Goal: Use online tool/utility: Utilize a website feature to perform a specific function

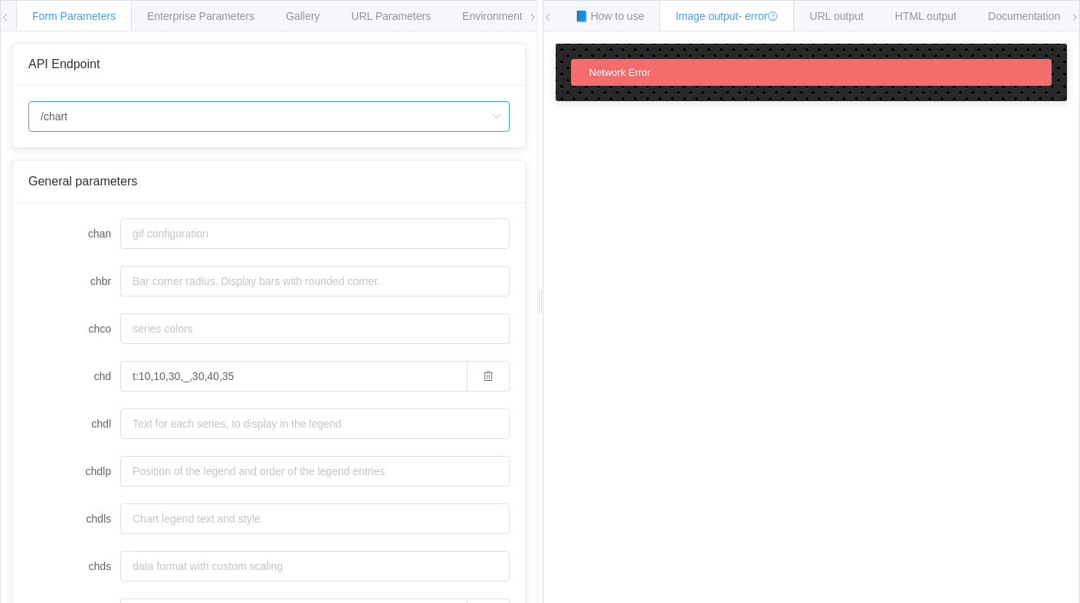
click at [159, 120] on input "/chart" at bounding box center [268, 116] width 481 height 31
click at [142, 343] on input "chco" at bounding box center [314, 328] width 389 height 31
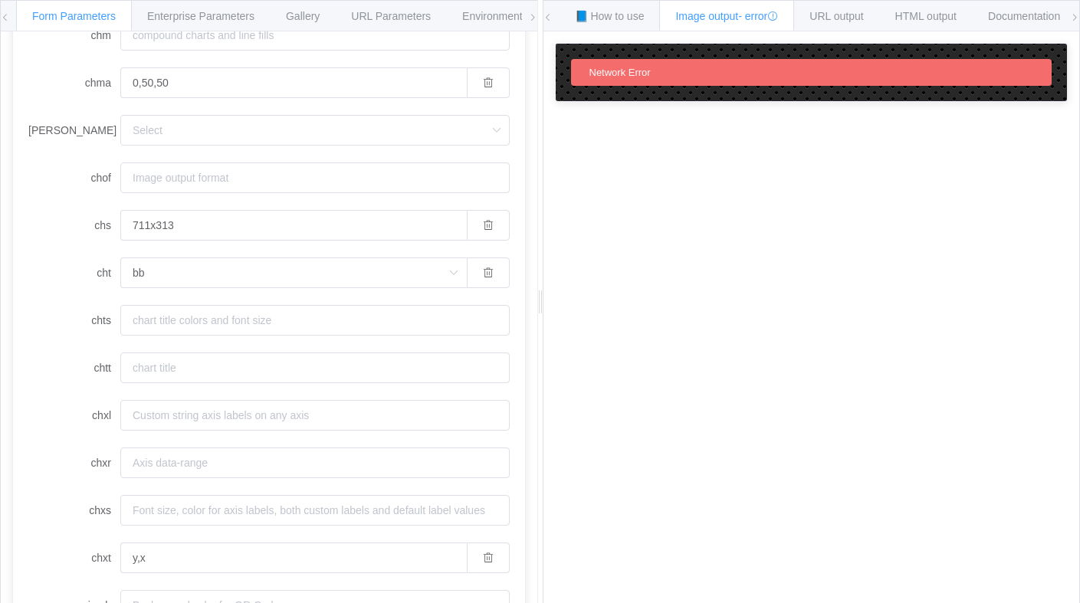
scroll to position [1009, 0]
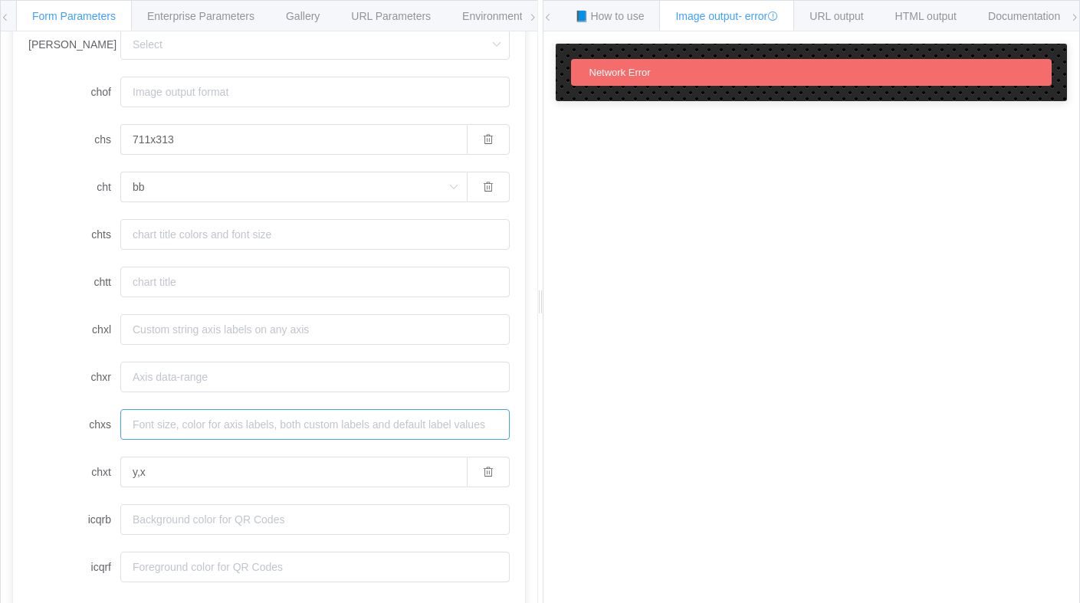
click at [335, 426] on input "chxs" at bounding box center [314, 424] width 389 height 31
click at [377, 385] on input "chxr" at bounding box center [314, 377] width 389 height 31
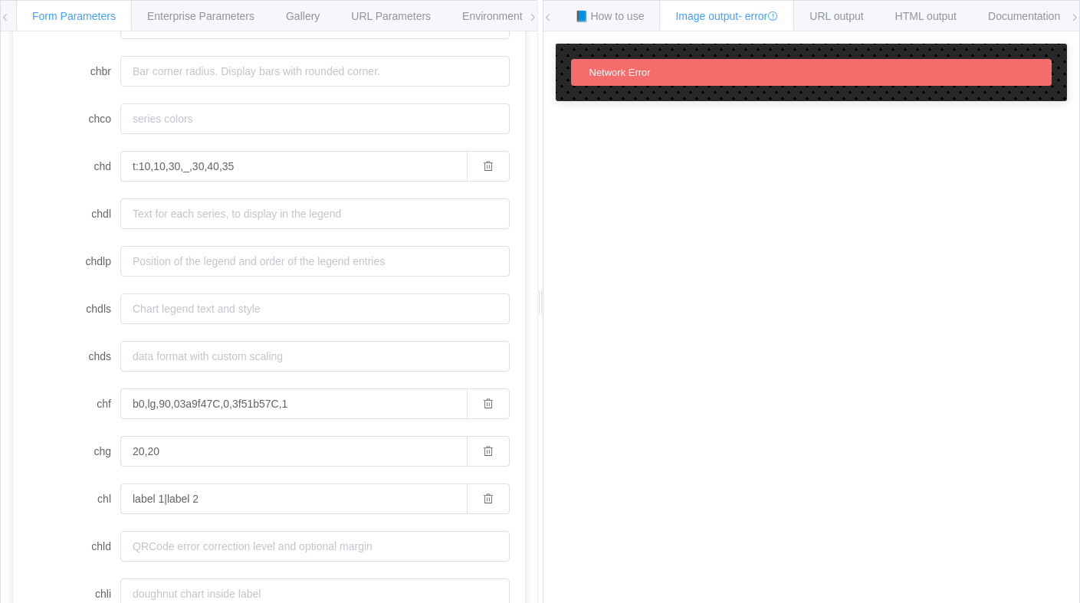
scroll to position [0, 0]
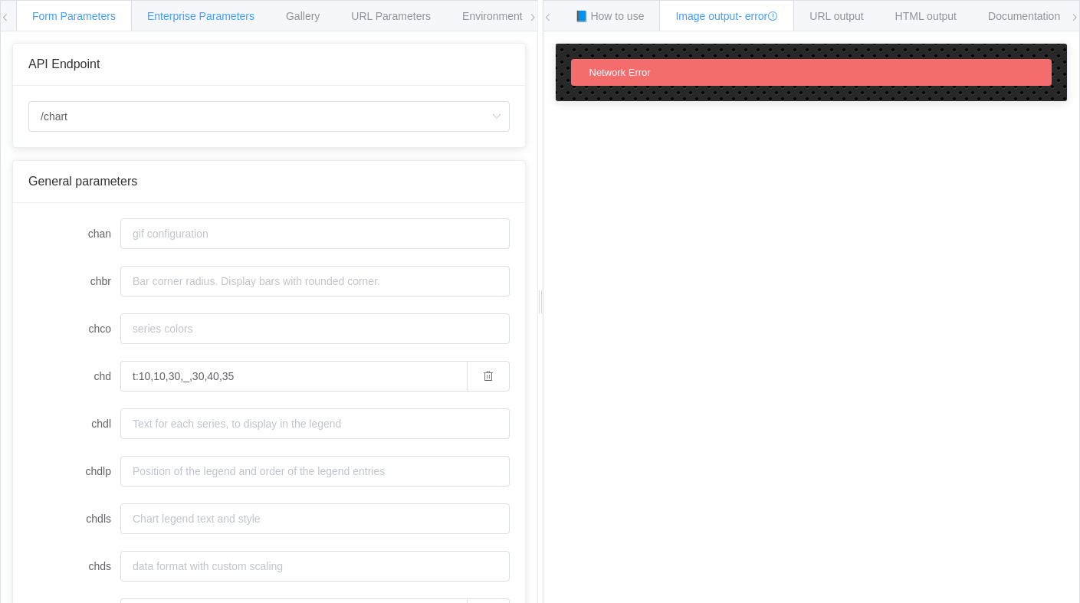
click at [195, 17] on span "Enterprise Parameters" at bounding box center [200, 16] width 107 height 12
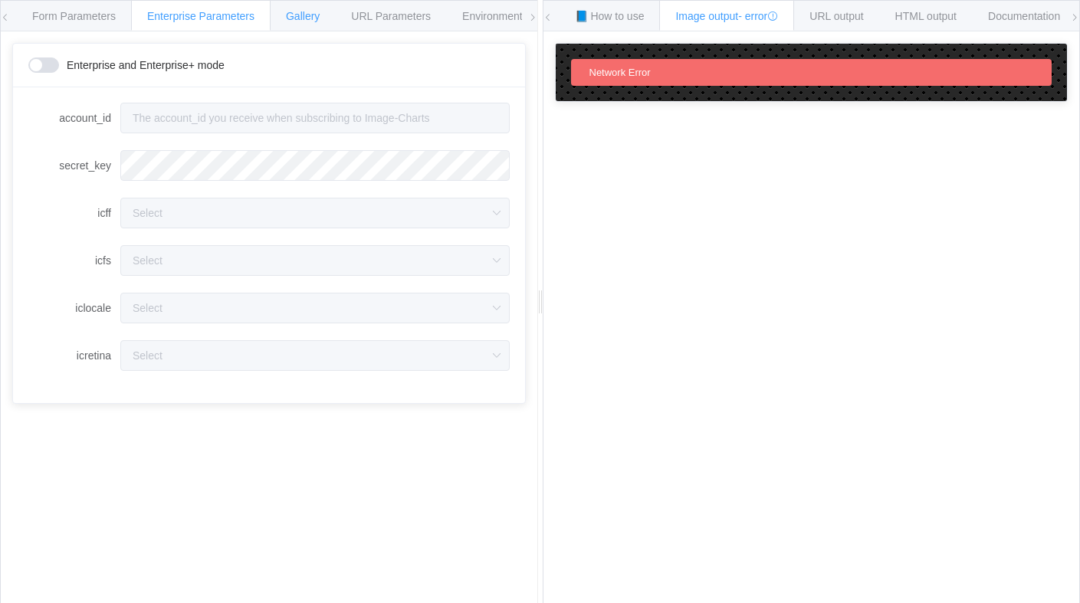
click at [327, 16] on div "Gallery" at bounding box center [303, 15] width 66 height 31
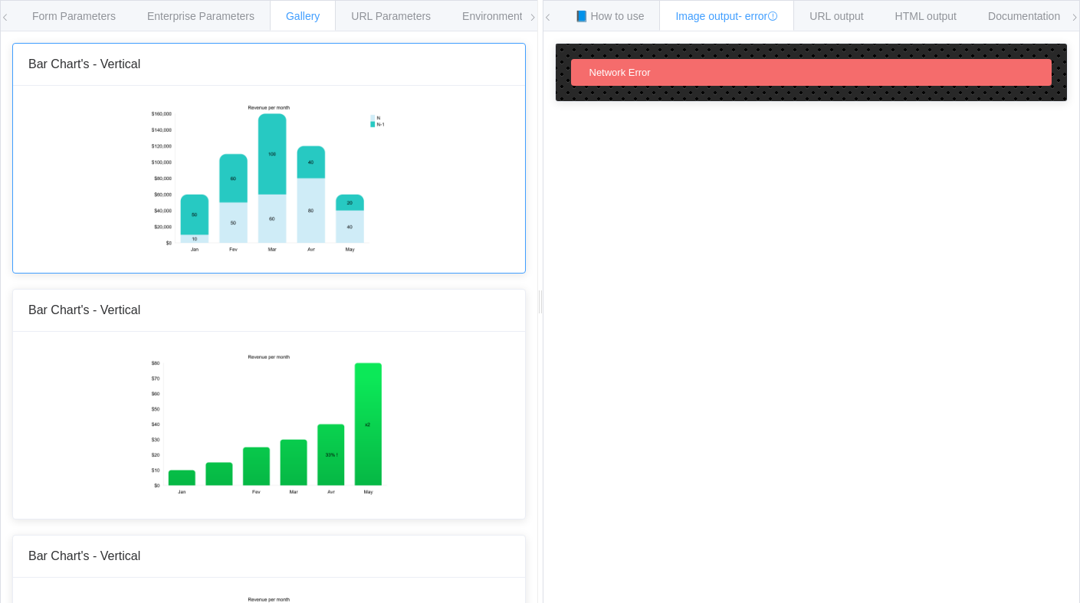
click at [282, 175] on img at bounding box center [268, 177] width 238 height 153
drag, startPoint x: 288, startPoint y: 204, endPoint x: 513, endPoint y: 175, distance: 226.3
click at [384, 8] on div "URL Parameters" at bounding box center [391, 15] width 112 height 31
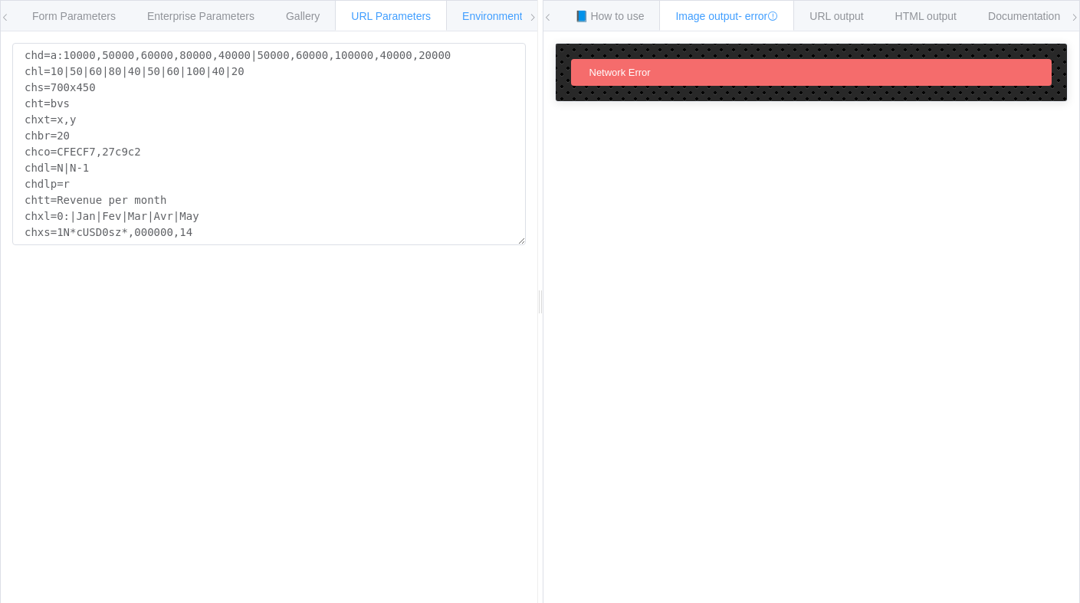
click at [483, 14] on span "Environments" at bounding box center [495, 16] width 66 height 12
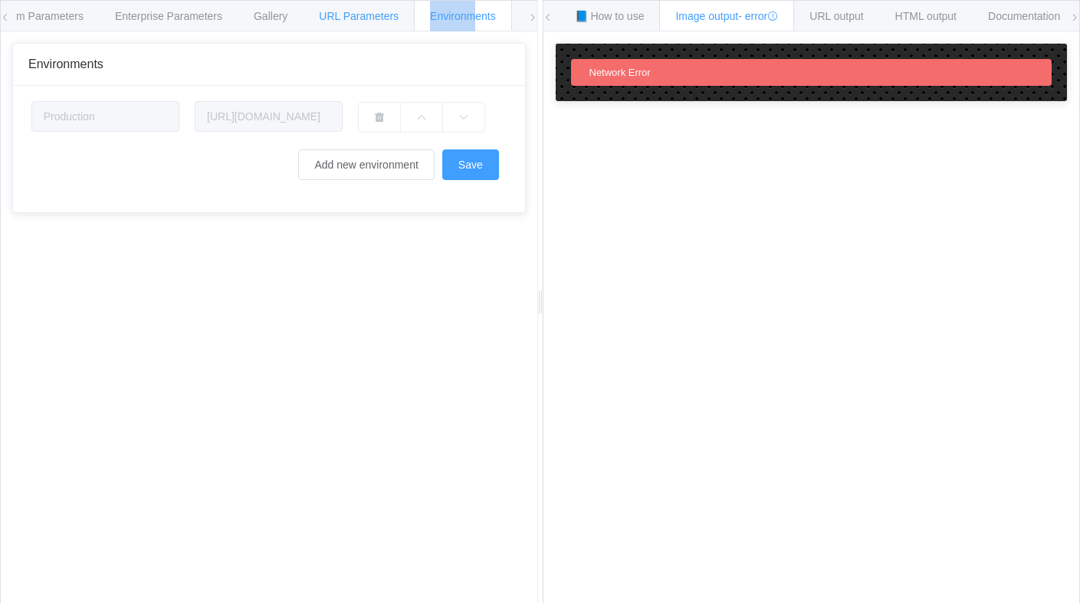
drag, startPoint x: 483, startPoint y: 15, endPoint x: 388, endPoint y: 14, distance: 95.0
click at [388, 14] on div "Form Parameters Enterprise Parameters Gallery URL Parameters Environments" at bounding box center [248, 16] width 528 height 30
click at [528, 17] on icon at bounding box center [532, 17] width 9 height 9
